Goal: Use online tool/utility: Utilize a website feature to perform a specific function

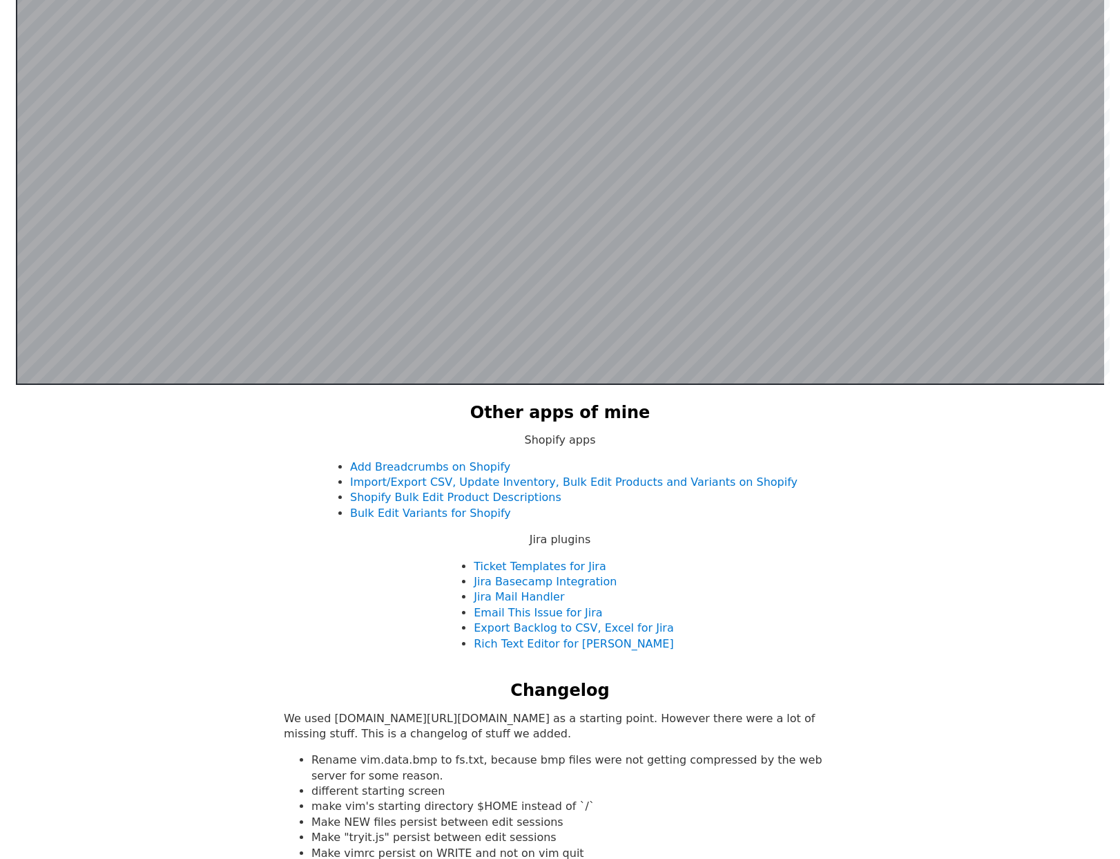
scroll to position [752, 0]
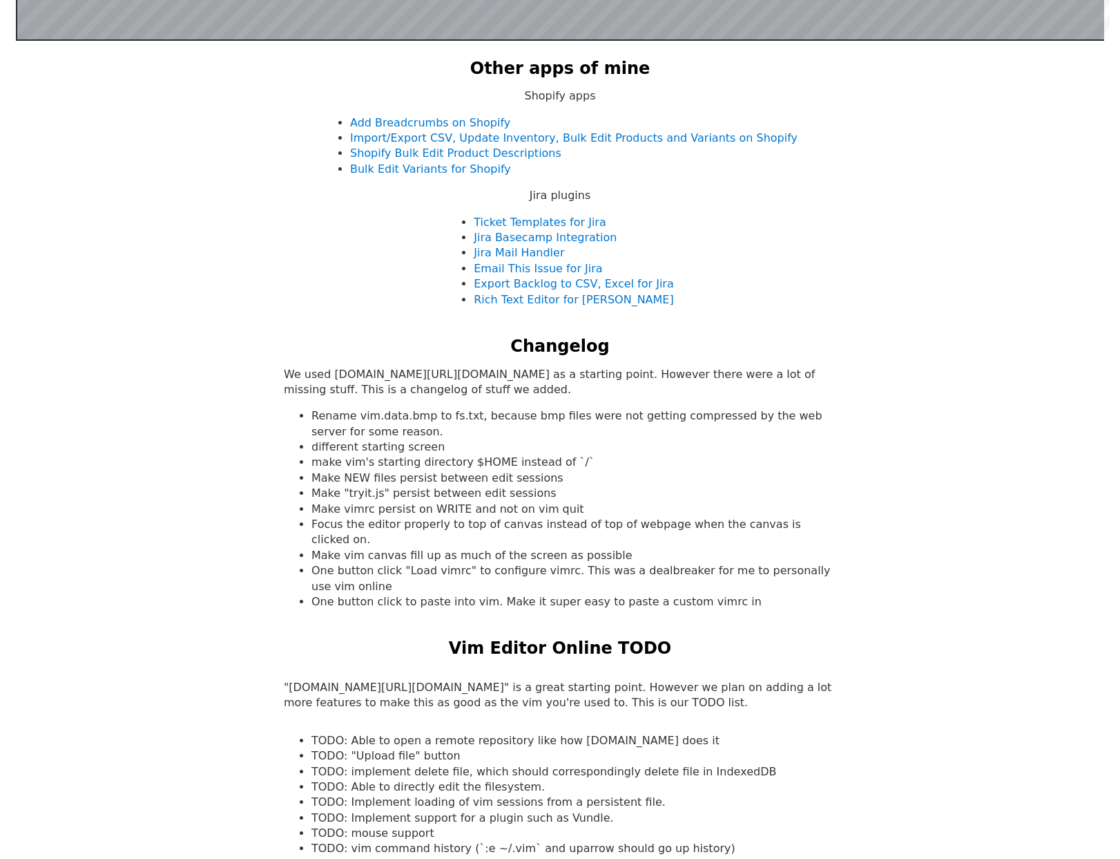
scroll to position [1107, 0]
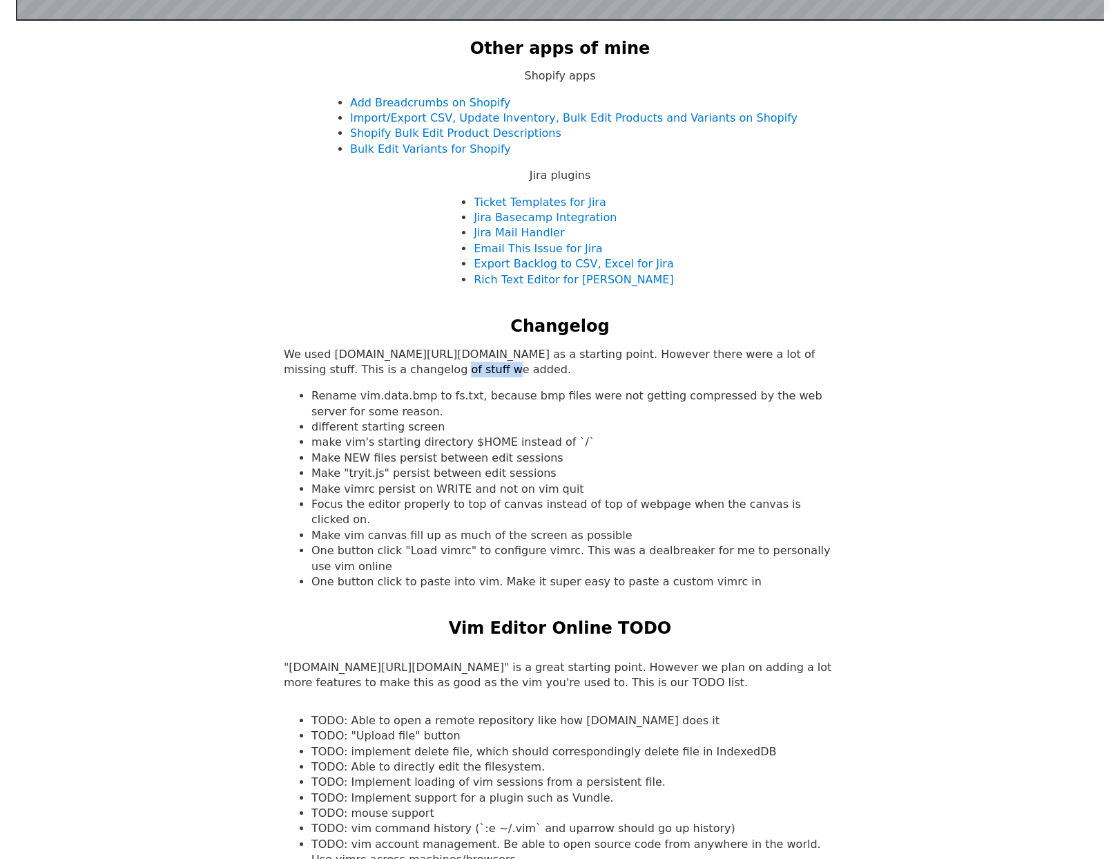
drag, startPoint x: 354, startPoint y: 365, endPoint x: 415, endPoint y: 374, distance: 62.1
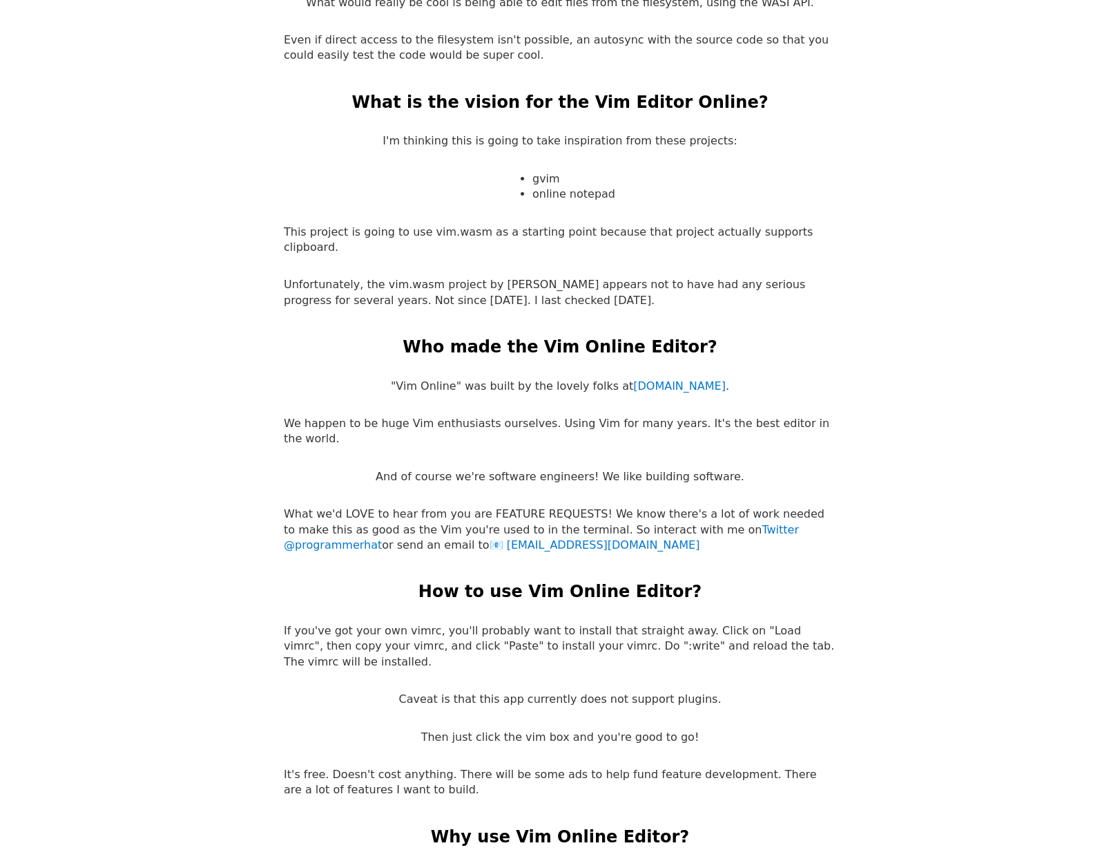
scroll to position [2626, 0]
